Goal: Task Accomplishment & Management: Manage account settings

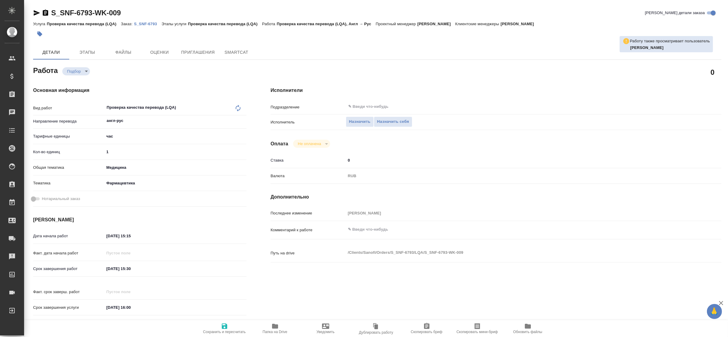
type textarea "x"
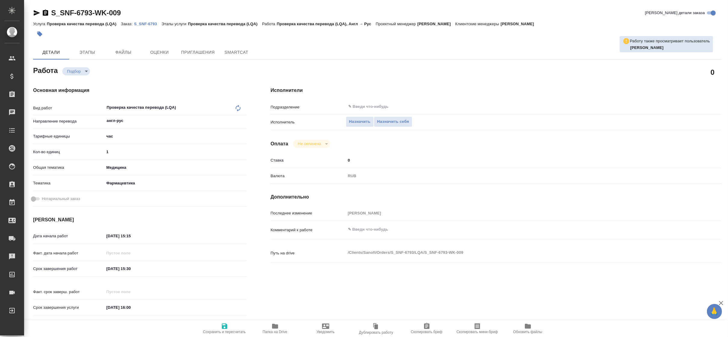
type textarea "x"
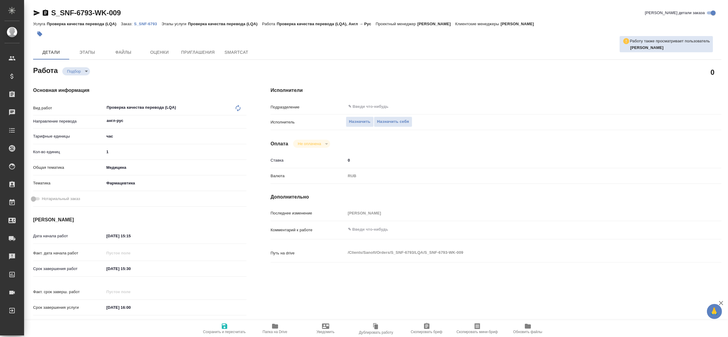
type textarea "x"
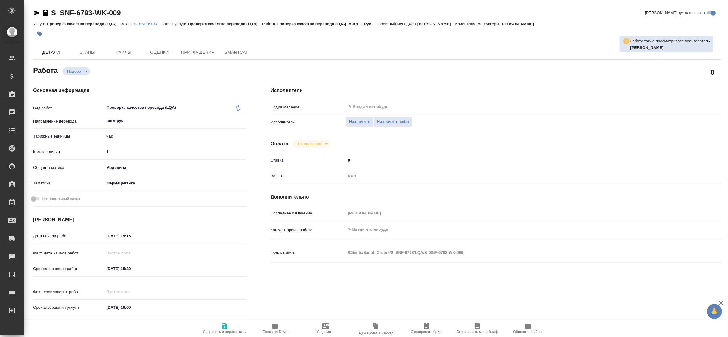
type textarea "x"
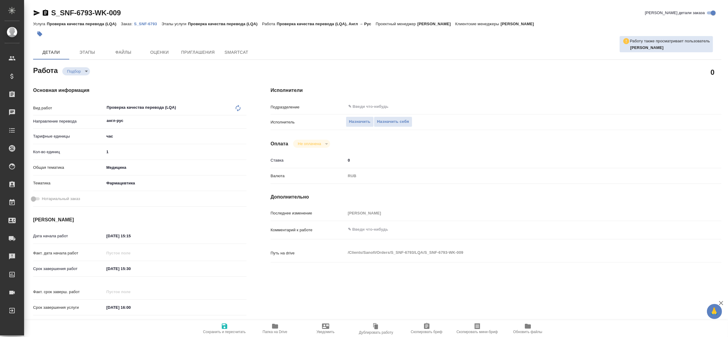
type textarea "x"
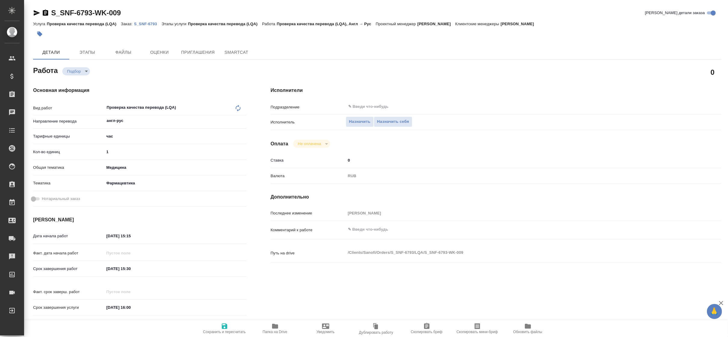
click at [640, 78] on div "Исполнители Подразделение ​ Исполнитель Назначить Назначить себя Оплата Не опла…" at bounding box center [495, 203] width 475 height 257
click at [661, 81] on div "Исполнители Подразделение ​ Исполнитель Назначить Назначить себя Оплата Не опла…" at bounding box center [495, 203] width 475 height 257
click at [141, 25] on p "S_SNF-6793" at bounding box center [148, 24] width 28 height 5
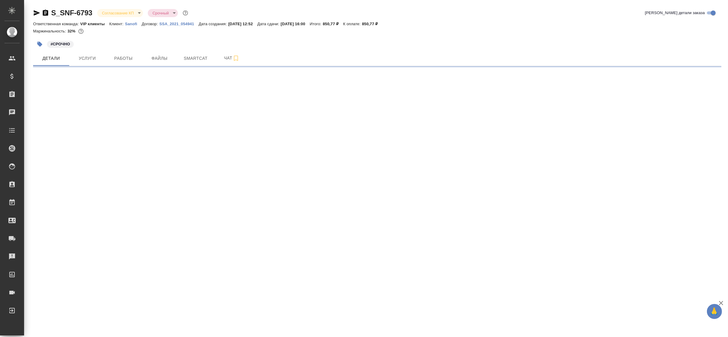
select select "RU"
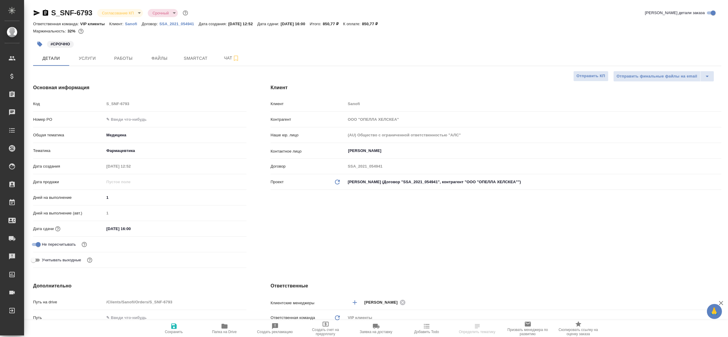
type textarea "x"
type input "[PERSON_NAME] Валентина"
type input "Комаров Роман"
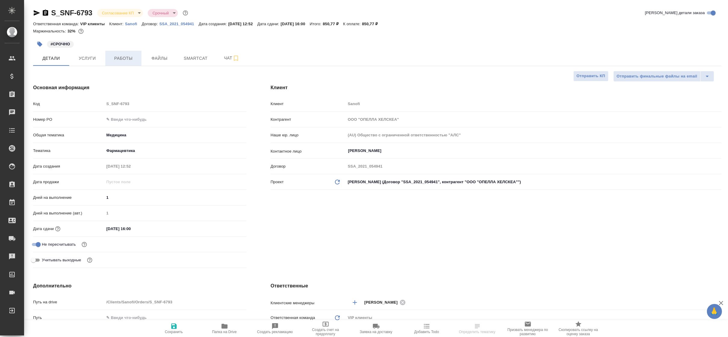
click at [128, 62] on span "Работы" at bounding box center [123, 59] width 29 height 8
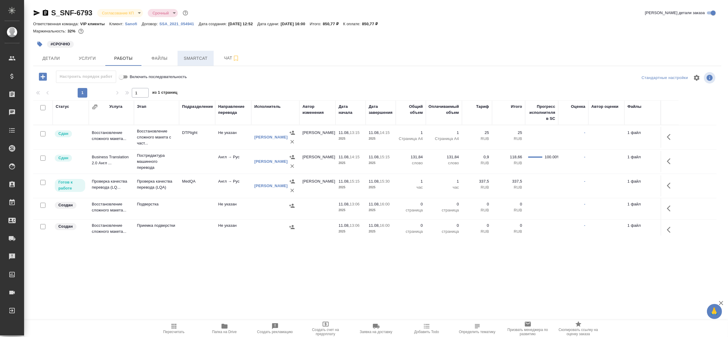
click at [199, 62] on button "Smartcat" at bounding box center [195, 58] width 36 height 15
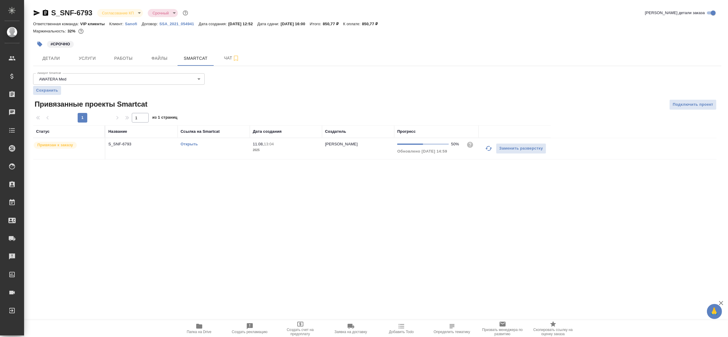
click at [189, 145] on link "Открыть" at bounding box center [188, 144] width 17 height 5
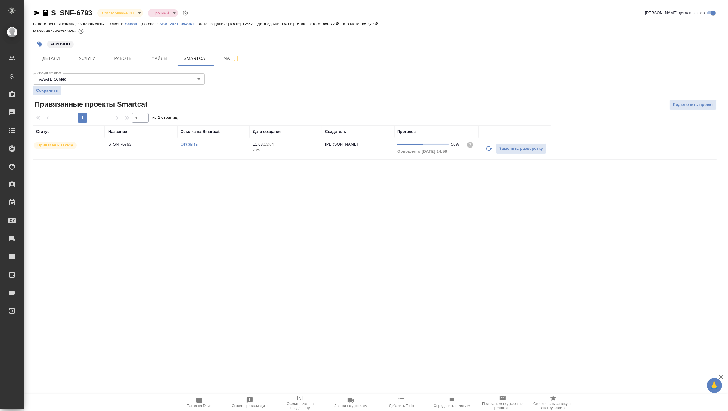
click at [204, 337] on span "Папка на Drive" at bounding box center [198, 402] width 43 height 11
click at [55, 59] on span "Детали" at bounding box center [51, 59] width 29 height 8
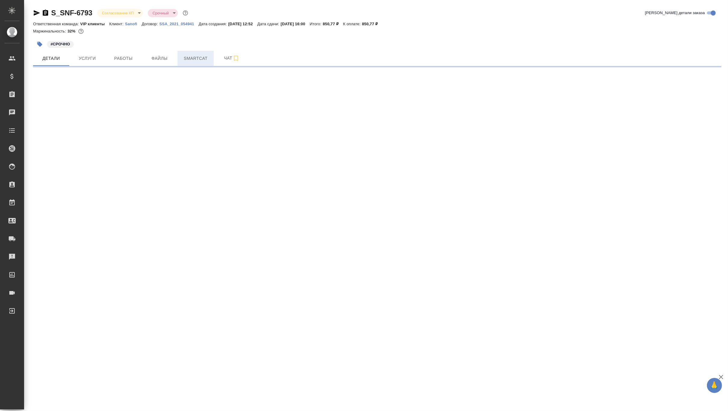
select select "RU"
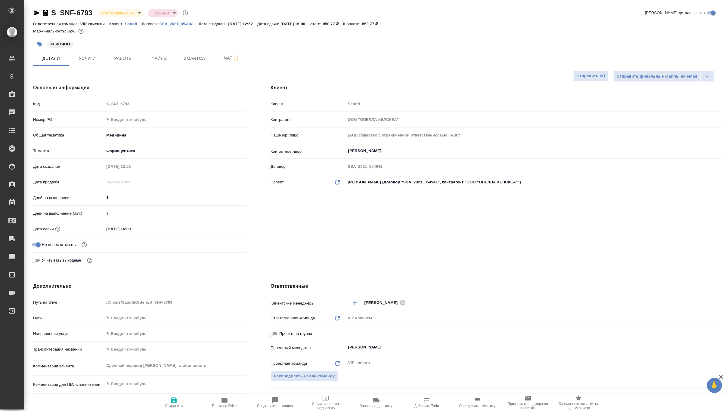
type textarea "x"
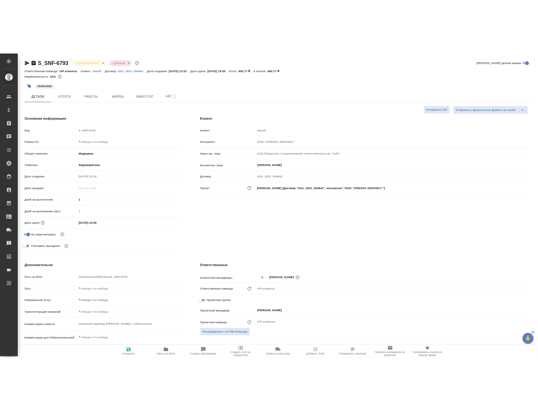
scroll to position [80, 0]
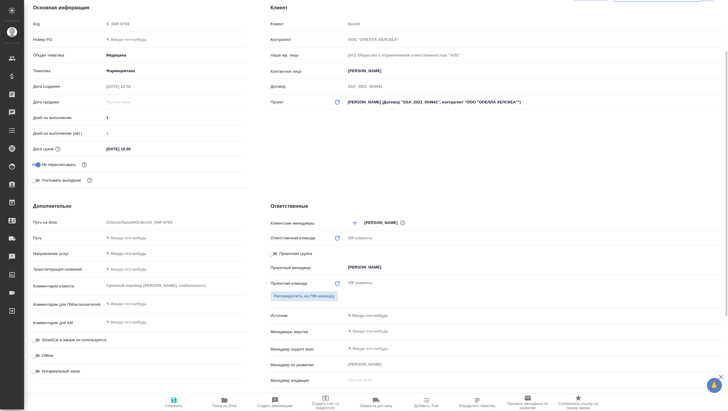
type textarea "x"
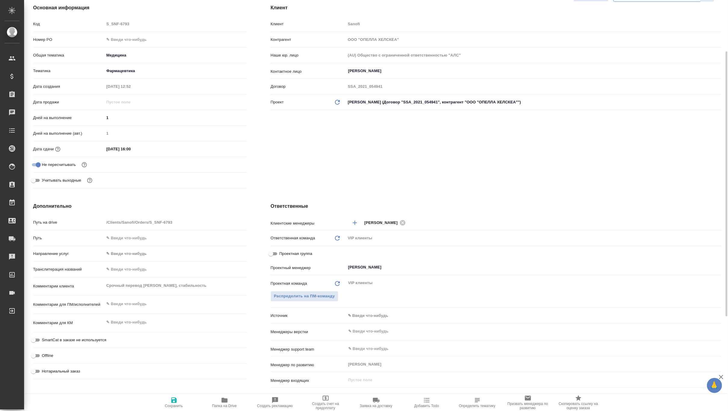
type textarea "x"
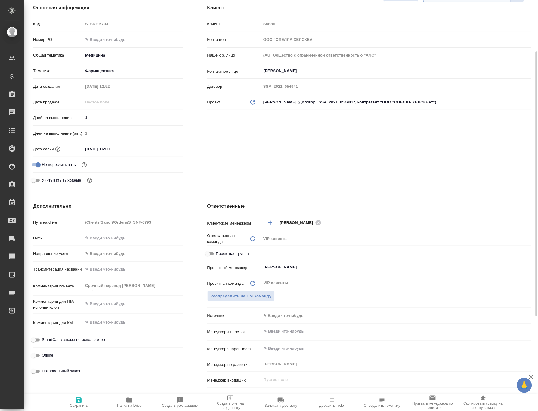
type textarea "x"
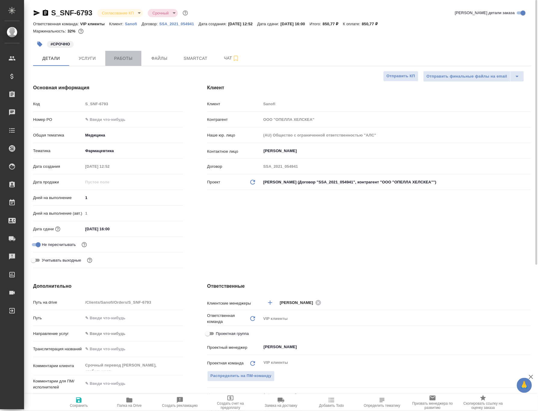
click at [124, 60] on span "Работы" at bounding box center [123, 59] width 29 height 8
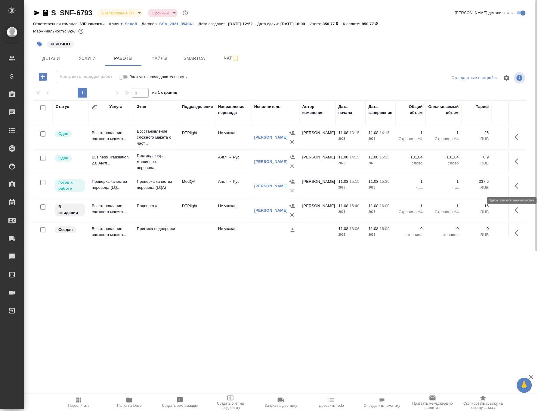
click at [515, 184] on icon "button" at bounding box center [518, 185] width 7 height 7
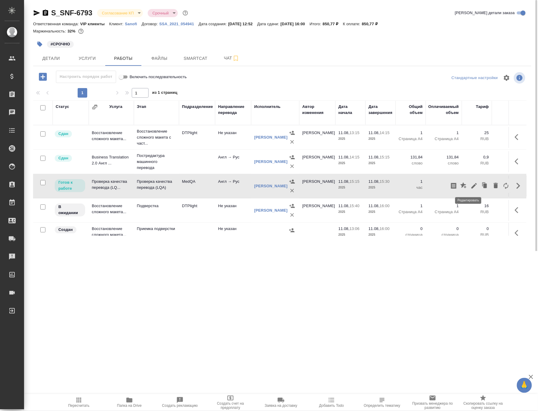
click at [471, 186] on icon "button" at bounding box center [473, 185] width 5 height 5
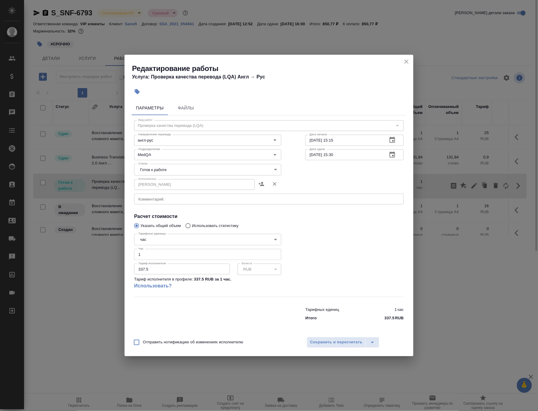
drag, startPoint x: 145, startPoint y: 256, endPoint x: 132, endPoint y: 255, distance: 13.0
click at [132, 255] on div "Тарифные единицы час 5a8b1489cc6b4906c91bfd93 Тарифные единицы Час 1 Час Тариф …" at bounding box center [207, 264] width 171 height 89
type input "0.25"
click at [334, 337] on span "Сохранить и пересчитать" at bounding box center [336, 342] width 52 height 7
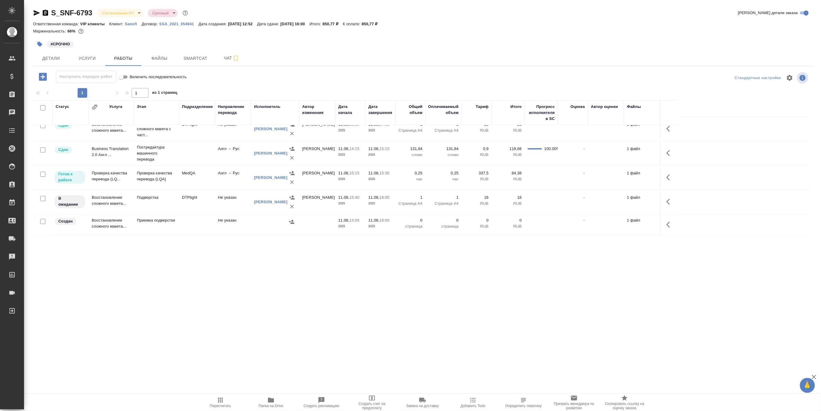
scroll to position [8, 0]
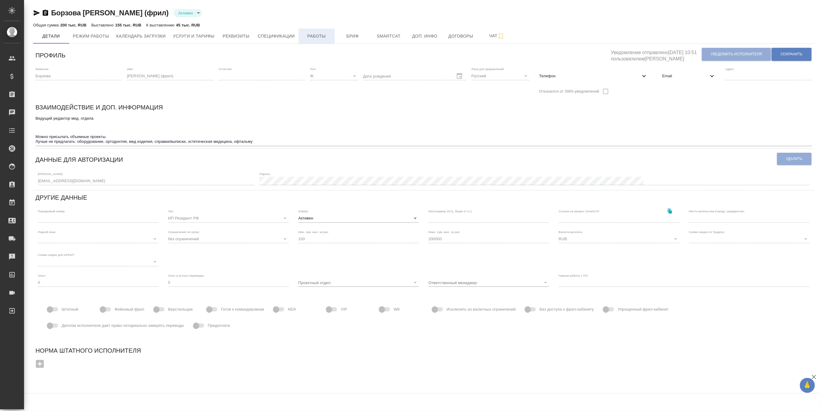
click at [313, 34] on span "Работы" at bounding box center [316, 36] width 29 height 8
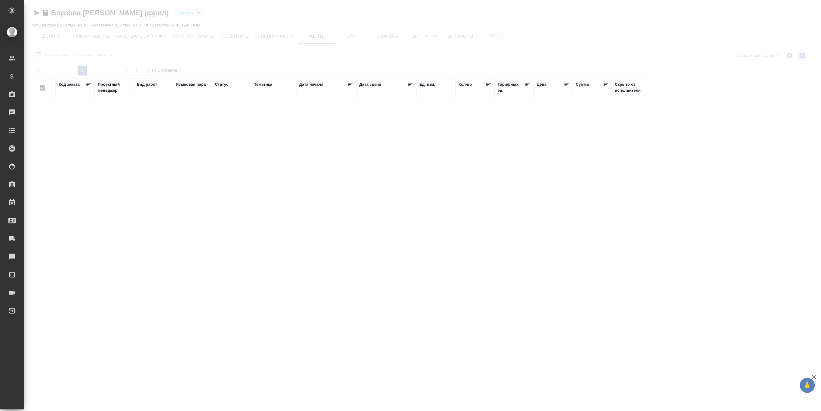
checkbox input "false"
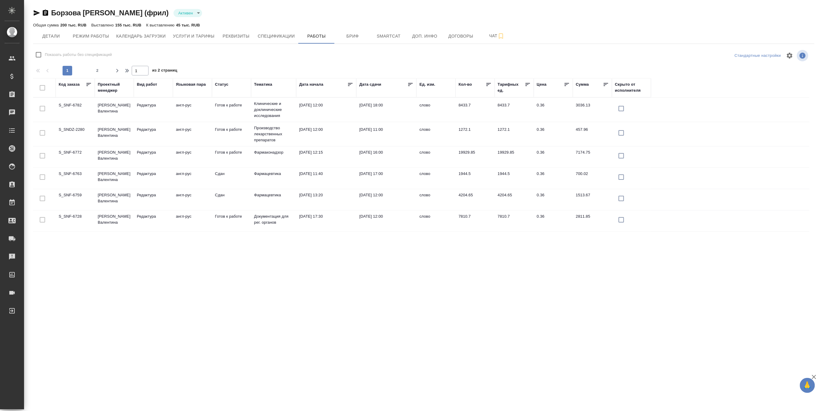
click at [94, 120] on td "S_SNF-6728" at bounding box center [75, 109] width 39 height 21
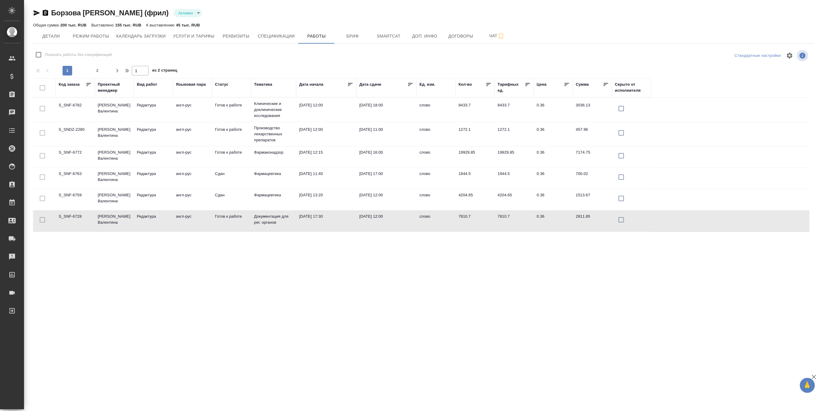
click at [94, 120] on td "S_SNF-6728" at bounding box center [75, 109] width 39 height 21
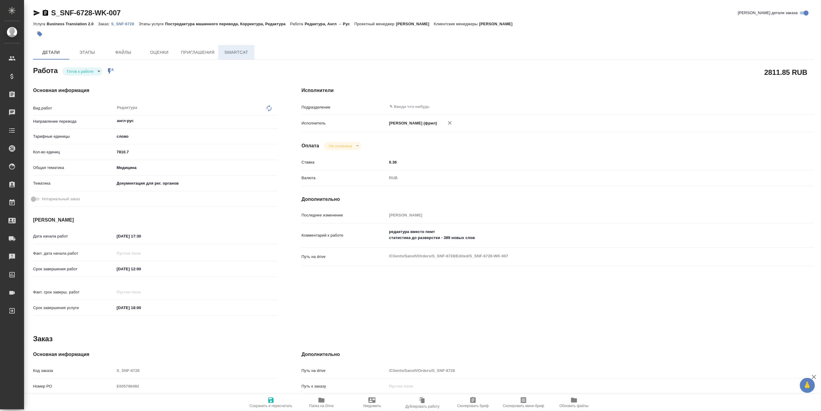
type textarea "x"
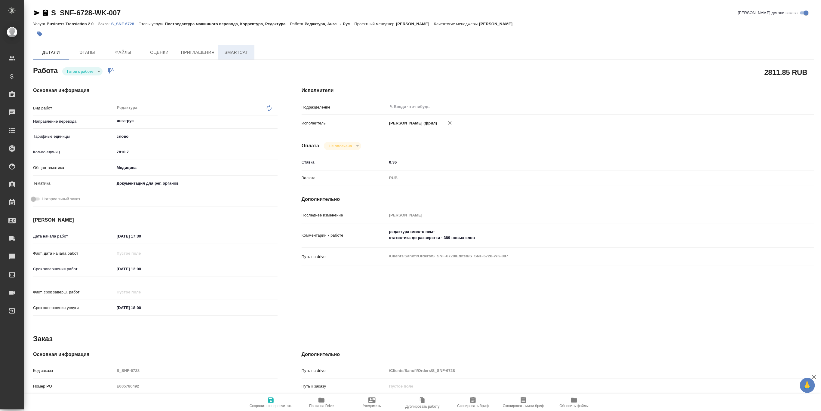
type textarea "x"
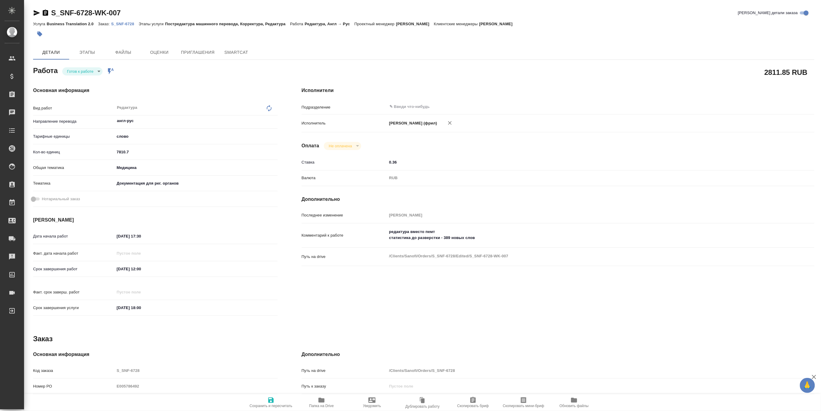
type textarea "x"
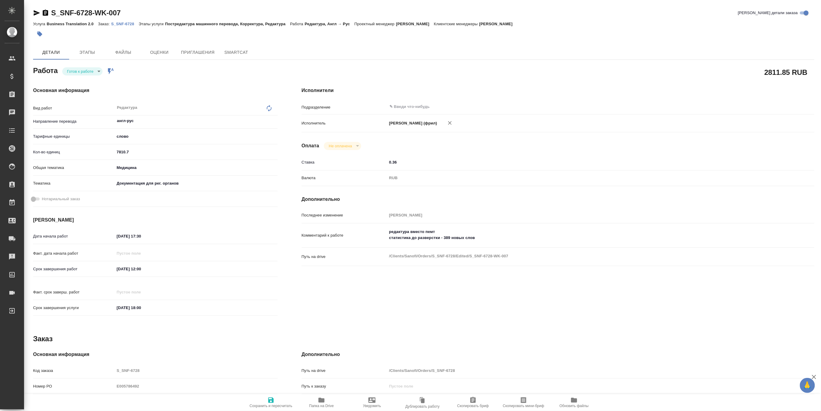
type textarea "x"
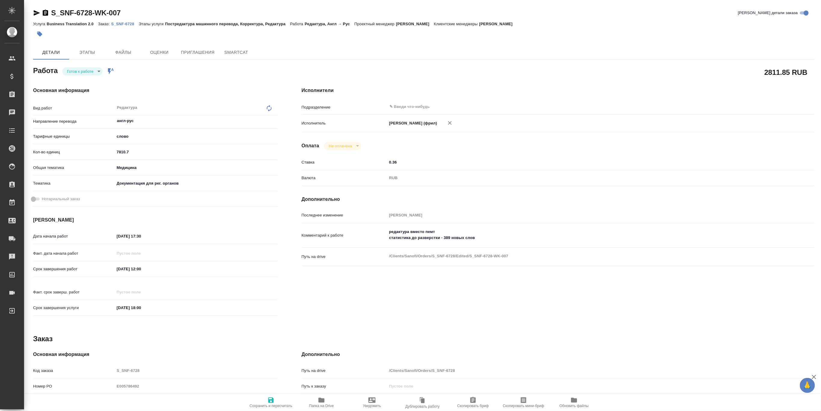
type textarea "x"
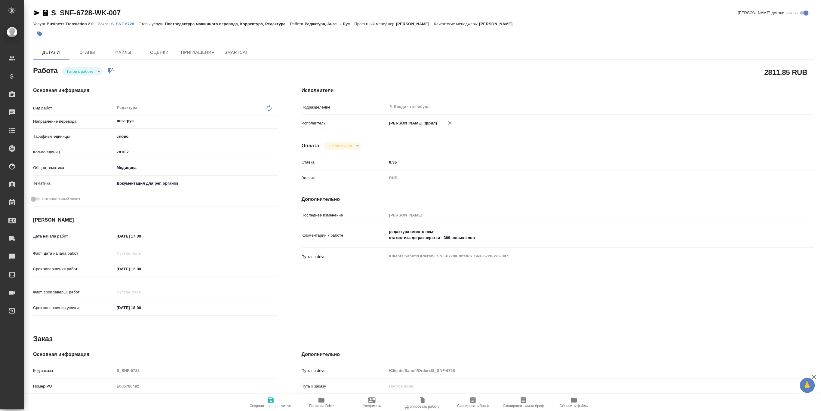
type textarea "x"
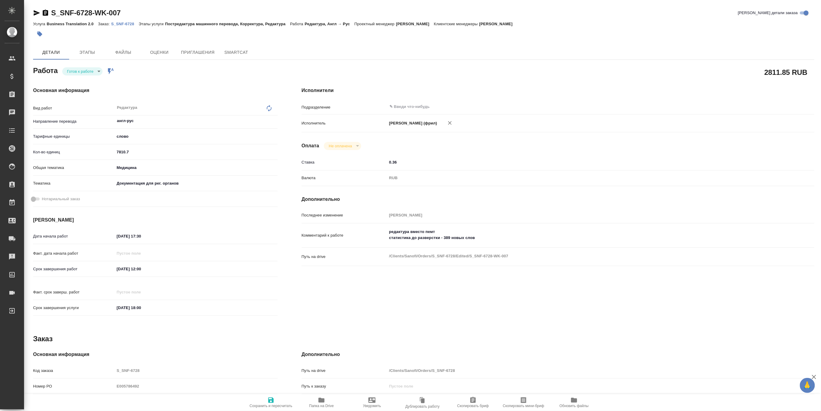
click at [123, 22] on p "S_SNF-6728" at bounding box center [125, 24] width 28 height 5
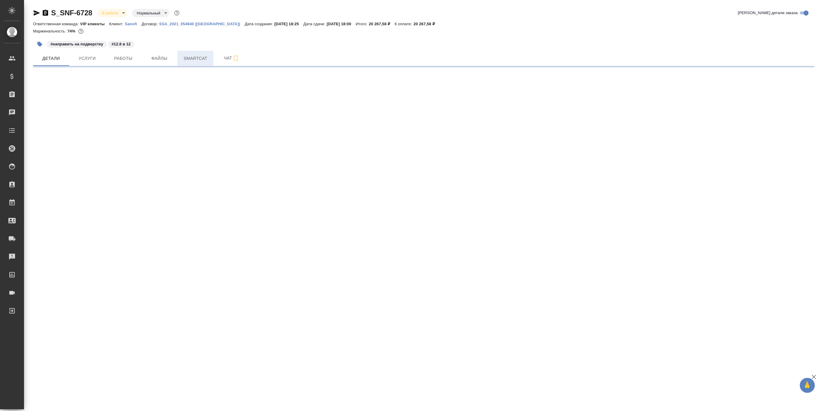
click at [196, 53] on button "Smartcat" at bounding box center [195, 58] width 36 height 15
select select "RU"
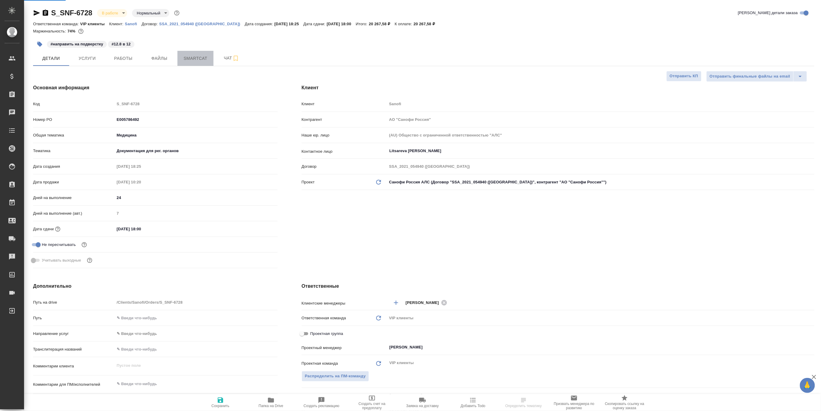
click at [196, 58] on span "Smartcat" at bounding box center [195, 59] width 29 height 8
type textarea "x"
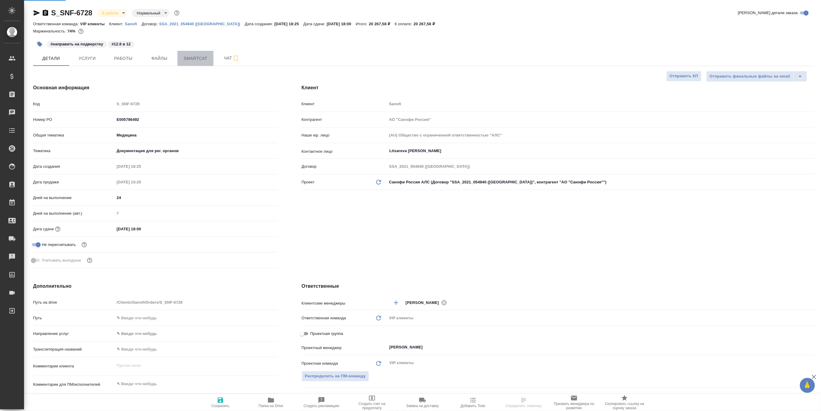
type textarea "x"
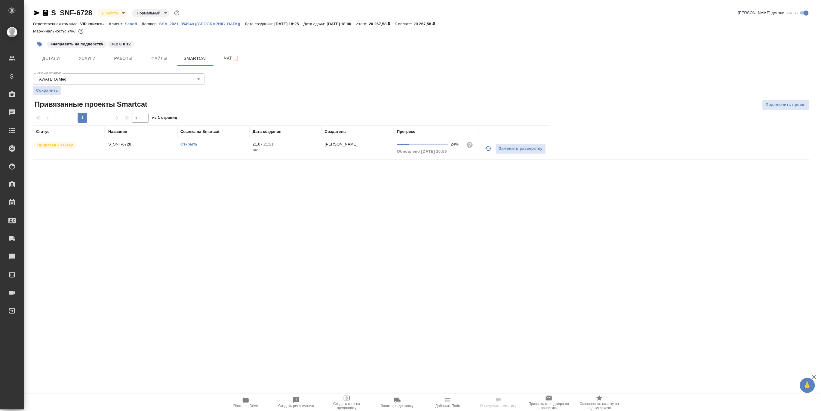
click at [189, 142] on link "Открыть" at bounding box center [188, 144] width 17 height 5
click at [111, 145] on p "S_SNF-6728" at bounding box center [141, 144] width 66 height 6
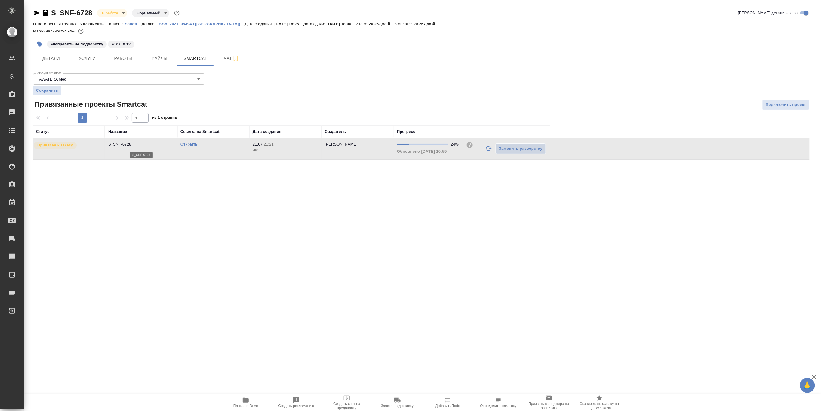
click at [111, 145] on p "S_SNF-6728" at bounding box center [141, 144] width 66 height 6
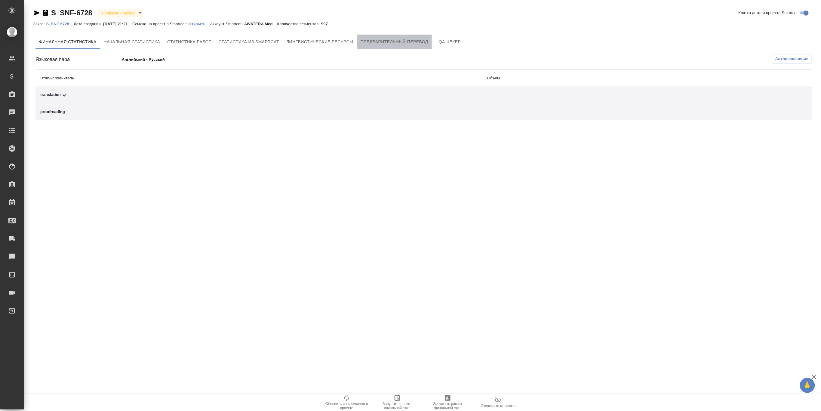
drag, startPoint x: 387, startPoint y: 39, endPoint x: 391, endPoint y: 37, distance: 5.0
click at [387, 39] on span "Предварительный перевод" at bounding box center [395, 42] width 68 height 8
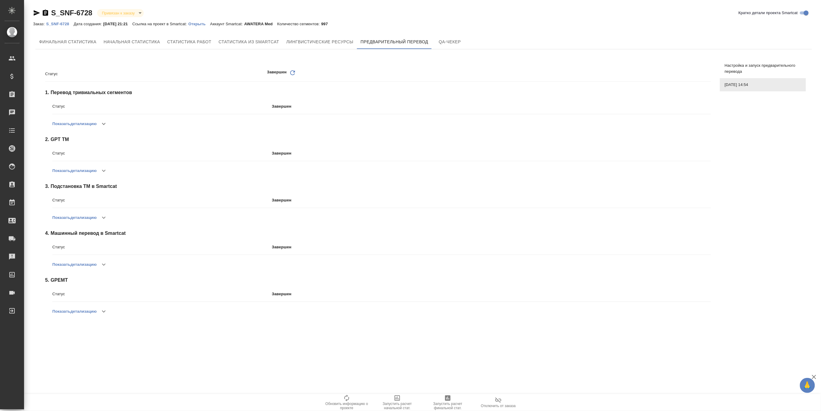
click at [106, 169] on icon "button" at bounding box center [103, 170] width 7 height 7
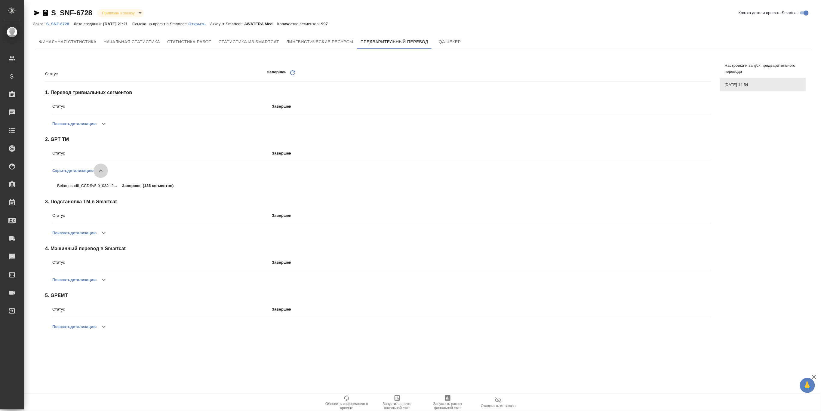
click at [104, 170] on icon "button" at bounding box center [100, 170] width 7 height 7
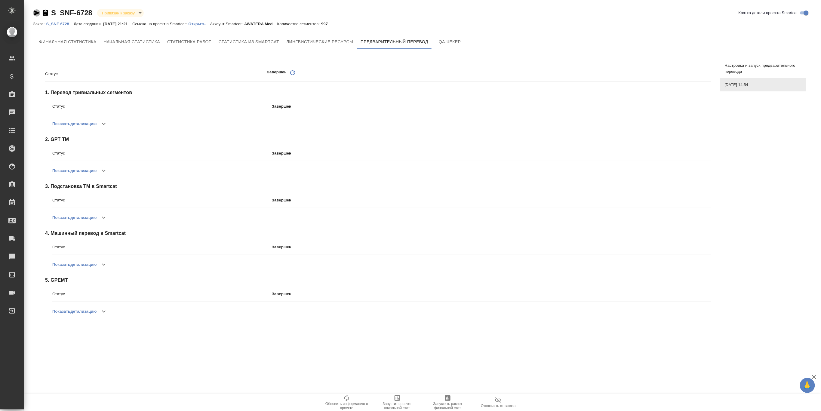
click at [36, 14] on icon "button" at bounding box center [37, 12] width 6 height 5
drag, startPoint x: 171, startPoint y: 346, endPoint x: 179, endPoint y: 340, distance: 10.0
click at [172, 347] on div ".cls-1 fill:#fff; AWATERA [PERSON_NAME] Спецификации Заказы 0 Чаты Todo Проекты…" at bounding box center [410, 205] width 821 height 411
click at [533, 57] on div "Статус Завершен Обновить 1 . Перевод тривиальных сегментов Статус Завершен Пока…" at bounding box center [373, 194] width 671 height 274
